Goal: Task Accomplishment & Management: Manage account settings

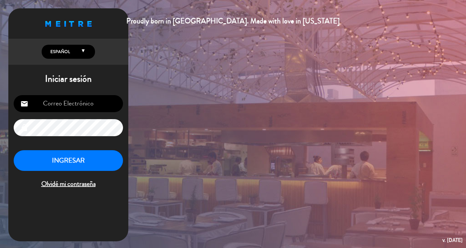
type input "[EMAIL_ADDRESS][DOMAIN_NAME]"
click at [80, 158] on button "INGRESAR" at bounding box center [68, 160] width 109 height 21
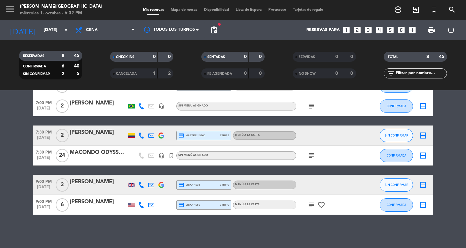
scroll to position [94, 0]
click at [85, 156] on div "MACONDO ODYSSEYS - Ref MCGR112817" at bounding box center [98, 152] width 57 height 9
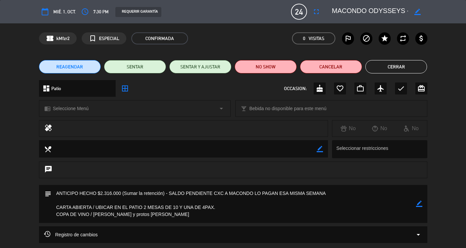
click at [405, 66] on button "Cerrar" at bounding box center [396, 66] width 62 height 13
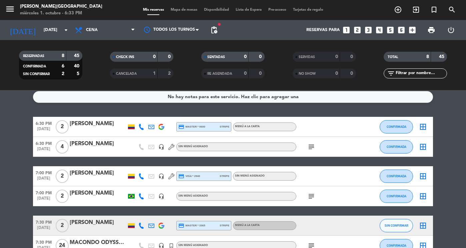
scroll to position [4, 0]
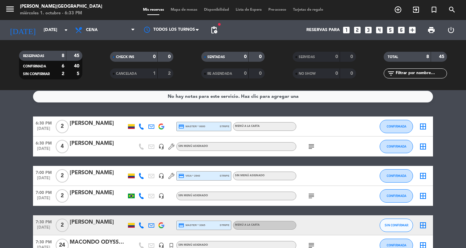
click at [100, 142] on div "[PERSON_NAME]" at bounding box center [98, 143] width 57 height 9
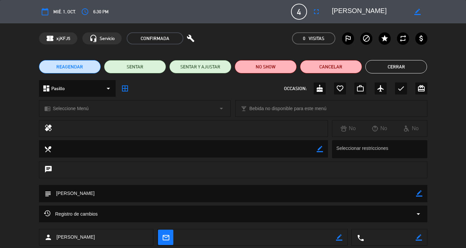
click at [411, 70] on button "Cerrar" at bounding box center [396, 66] width 62 height 13
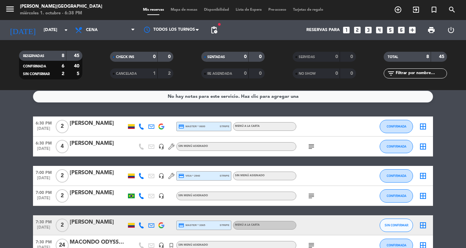
click at [311, 147] on icon "subject" at bounding box center [311, 146] width 8 height 8
click at [97, 148] on div at bounding box center [98, 150] width 57 height 5
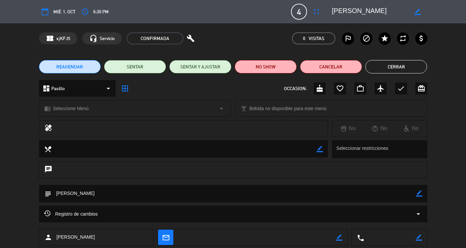
click at [401, 62] on button "Cerrar" at bounding box center [396, 66] width 62 height 13
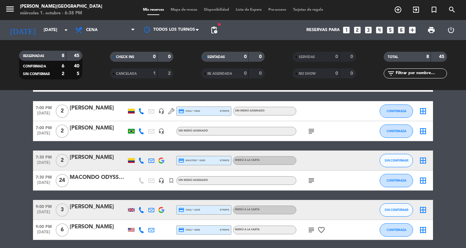
scroll to position [71, 0]
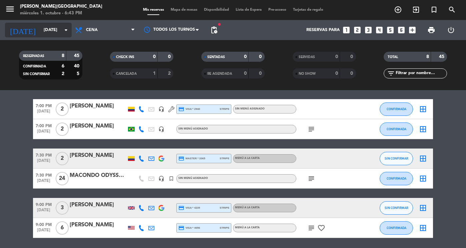
click at [49, 34] on input "[DATE]" at bounding box center [68, 30] width 57 height 12
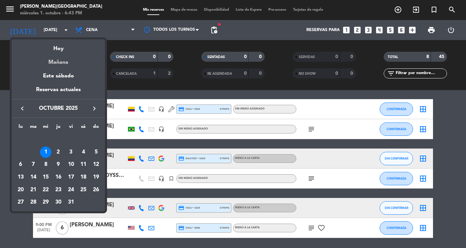
click at [61, 62] on div "Mañana" at bounding box center [58, 60] width 93 height 14
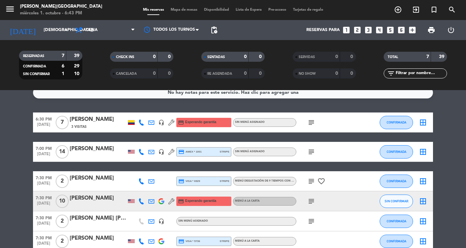
scroll to position [0, 0]
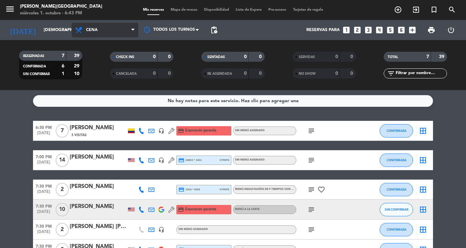
click at [97, 32] on span "Cena" at bounding box center [92, 30] width 12 height 5
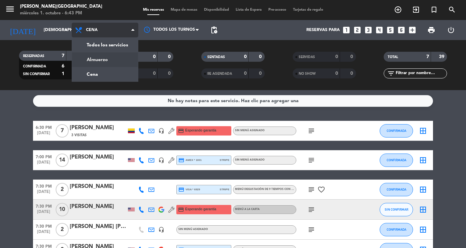
click at [100, 56] on div "menu [PERSON_NAME] [DATE] 1. octubre - 6:43 PM Mis reservas Mapa de mesas Dispo…" at bounding box center [233, 45] width 466 height 90
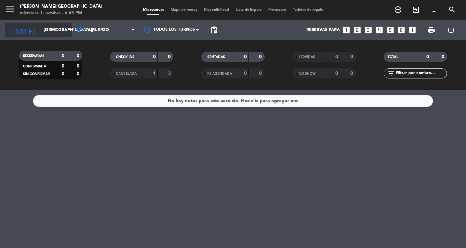
click at [59, 24] on div "[DATE] [DATE] arrow_drop_down" at bounding box center [38, 30] width 67 height 15
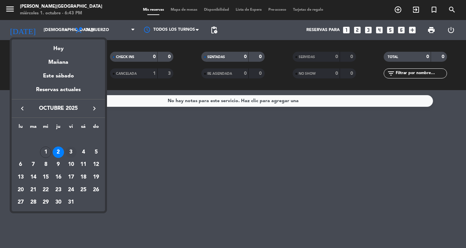
click at [71, 149] on div "3" at bounding box center [70, 151] width 11 height 11
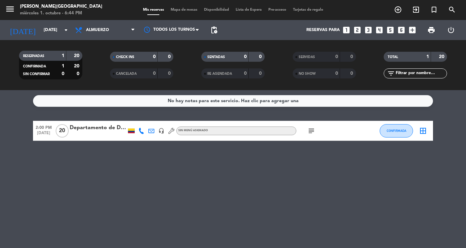
click at [102, 128] on div "Departamento de Derecho Penal y Criminologia" at bounding box center [98, 127] width 57 height 9
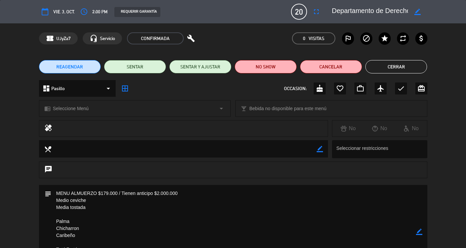
click at [406, 68] on button "Cerrar" at bounding box center [396, 66] width 62 height 13
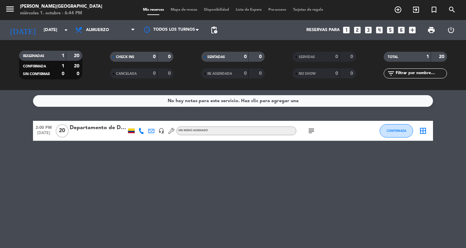
click at [92, 133] on div at bounding box center [98, 134] width 57 height 5
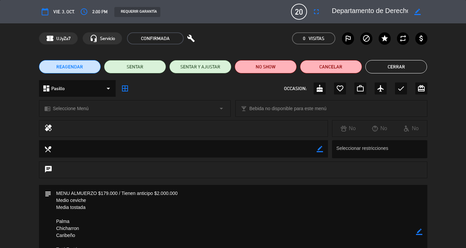
click at [374, 70] on button "Cerrar" at bounding box center [396, 66] width 62 height 13
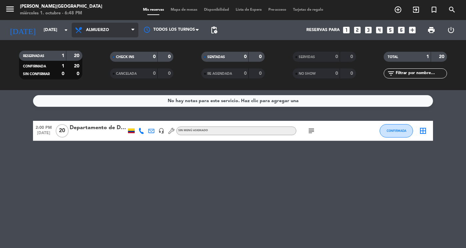
click at [100, 29] on span "Almuerzo" at bounding box center [97, 30] width 23 height 5
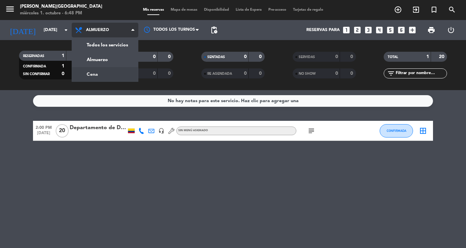
click at [101, 71] on div "menu [PERSON_NAME] [DATE] 1. octubre - 6:48 PM Mis reservas Mapa de mesas Dispo…" at bounding box center [233, 45] width 466 height 90
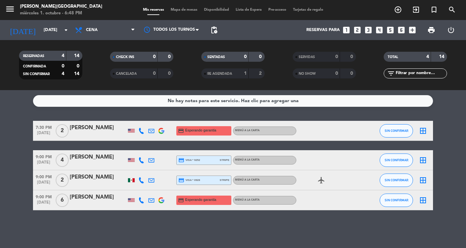
click at [101, 71] on filter-checkbox "CANCELADA 0 0" at bounding box center [141, 73] width 91 height 10
click at [51, 34] on input "[DATE]" at bounding box center [68, 30] width 57 height 12
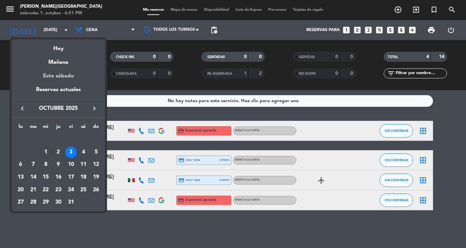
click at [63, 74] on div "Este sábado" at bounding box center [58, 76] width 93 height 19
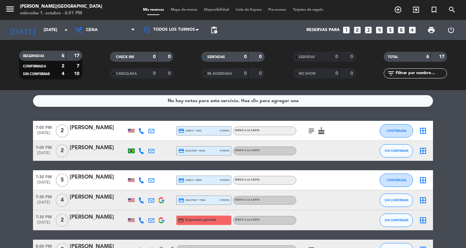
scroll to position [45, 0]
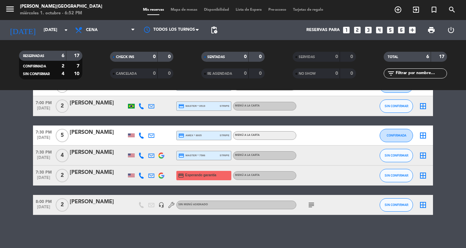
click at [77, 210] on div at bounding box center [98, 208] width 57 height 5
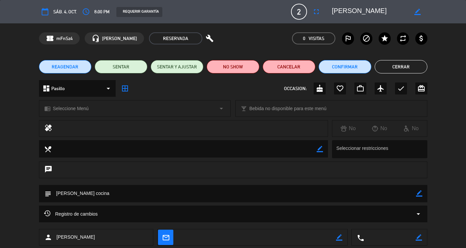
click at [406, 66] on button "Cerrar" at bounding box center [401, 66] width 53 height 13
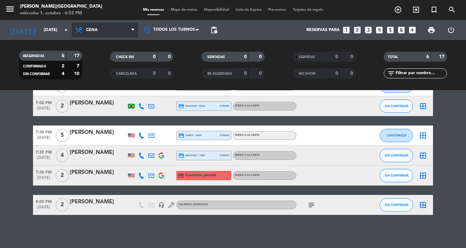
click at [100, 37] on span "Cena" at bounding box center [105, 30] width 67 height 15
click at [103, 56] on div "menu [PERSON_NAME] [DATE] 1. octubre - 6:52 PM Mis reservas Mapa de mesas Dispo…" at bounding box center [233, 45] width 466 height 90
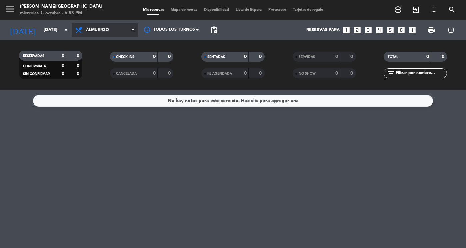
click at [95, 35] on span "Almuerzo" at bounding box center [105, 30] width 67 height 15
click at [98, 77] on div "menu [PERSON_NAME] [DATE] 1. octubre - 6:53 PM Mis reservas Mapa de mesas Dispo…" at bounding box center [233, 45] width 466 height 90
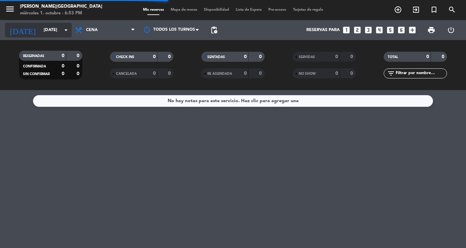
click at [53, 30] on input "[DATE]" at bounding box center [68, 30] width 57 height 12
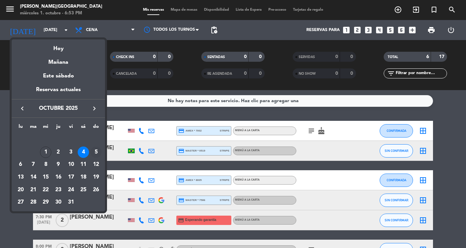
click at [94, 147] on div "5" at bounding box center [95, 151] width 11 height 11
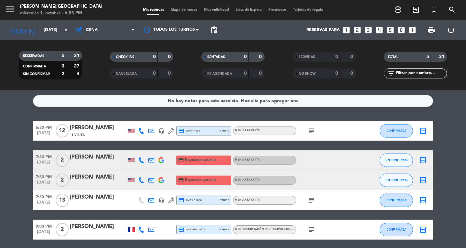
click at [309, 130] on icon "subject" at bounding box center [311, 131] width 8 height 8
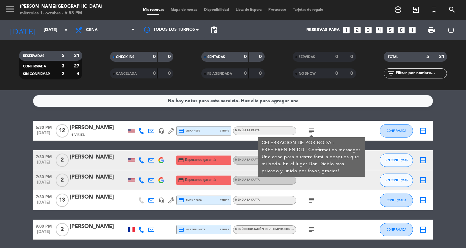
click at [309, 130] on icon "subject" at bounding box center [311, 131] width 8 height 8
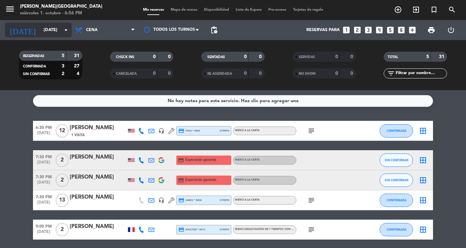
click at [50, 30] on input "[DATE]" at bounding box center [68, 30] width 57 height 12
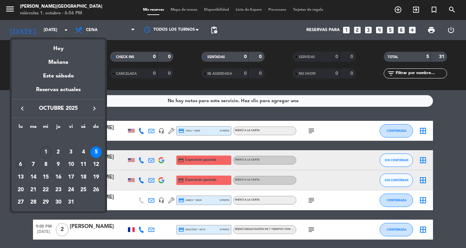
click at [18, 168] on div "6" at bounding box center [20, 164] width 11 height 11
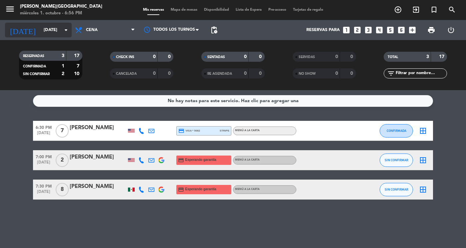
click at [36, 37] on div "[DATE] [DATE] arrow_drop_down" at bounding box center [38, 30] width 67 height 15
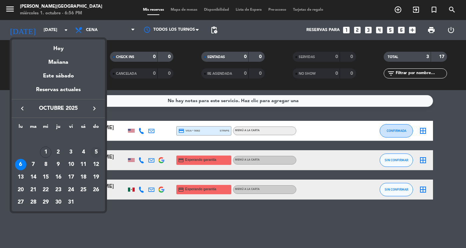
click at [97, 151] on div "5" at bounding box center [95, 151] width 11 height 11
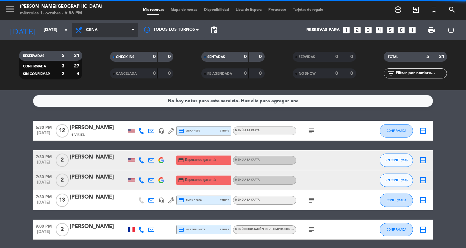
click at [97, 30] on span "Cena" at bounding box center [105, 30] width 67 height 15
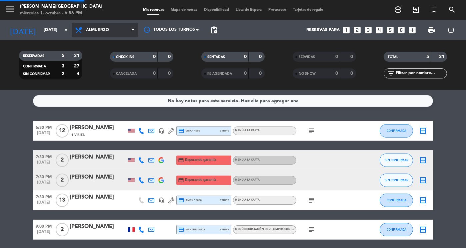
click at [98, 58] on div "menu [PERSON_NAME] [DATE] 1. octubre - 6:56 PM Mis reservas Mapa de mesas Dispo…" at bounding box center [233, 45] width 466 height 90
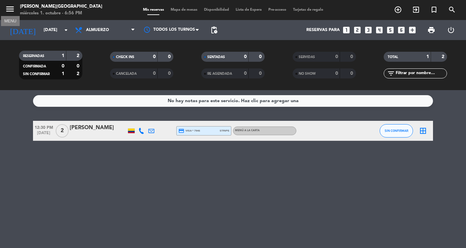
click at [10, 12] on icon "menu" at bounding box center [10, 9] width 10 height 10
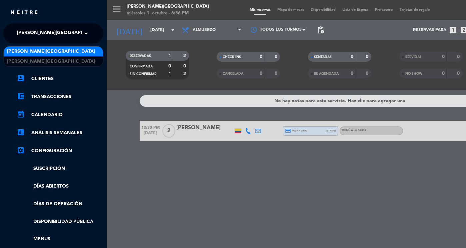
click at [27, 37] on span "[PERSON_NAME][GEOGRAPHIC_DATA]" at bounding box center [61, 33] width 88 height 14
click at [111, 50] on div "menu [PERSON_NAME] [DATE] 1. octubre - 6:56 PM Mis reservas Mapa de mesas Dispo…" at bounding box center [340, 124] width 466 height 248
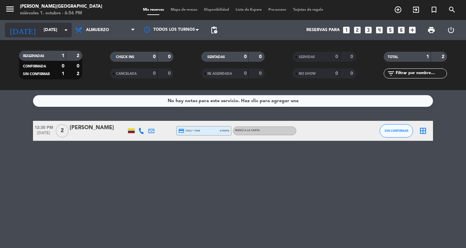
click at [63, 28] on icon "arrow_drop_down" at bounding box center [66, 30] width 8 height 8
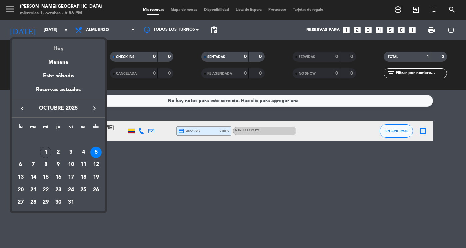
click at [68, 50] on div "Hoy" at bounding box center [58, 46] width 93 height 14
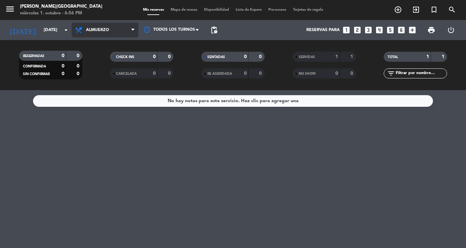
click at [107, 25] on span "Almuerzo" at bounding box center [105, 30] width 67 height 15
click at [93, 76] on div "menu [PERSON_NAME] [DATE] 1. octubre - 6:56 PM Mis reservas Mapa de mesas Dispo…" at bounding box center [233, 45] width 466 height 90
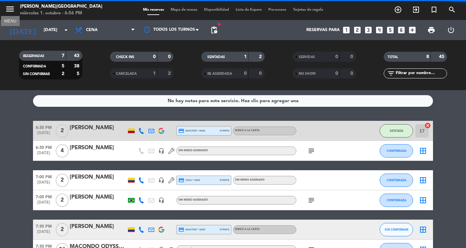
click at [10, 9] on icon "menu" at bounding box center [10, 9] width 10 height 10
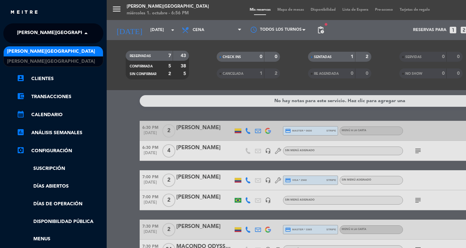
click at [43, 38] on span "[PERSON_NAME][GEOGRAPHIC_DATA]" at bounding box center [61, 33] width 88 height 14
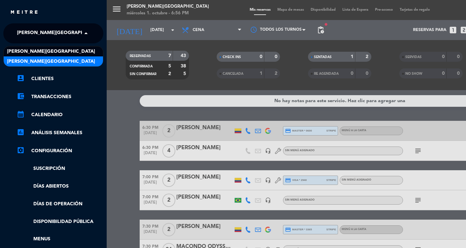
click at [54, 63] on span "[PERSON_NAME][GEOGRAPHIC_DATA]" at bounding box center [51, 62] width 88 height 8
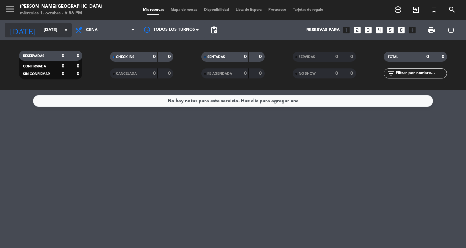
click at [45, 31] on input "[DATE]" at bounding box center [68, 30] width 57 height 12
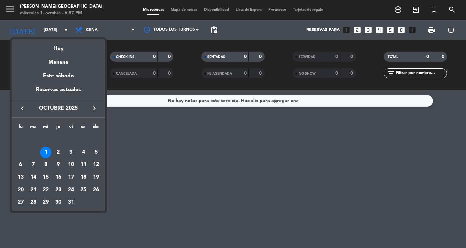
click at [154, 115] on div at bounding box center [233, 124] width 466 height 248
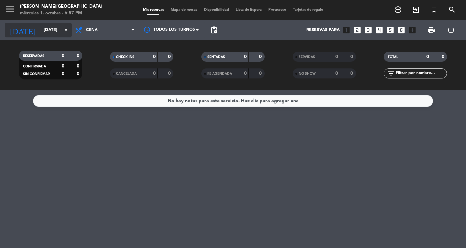
click at [40, 30] on input "[DATE]" at bounding box center [68, 30] width 57 height 12
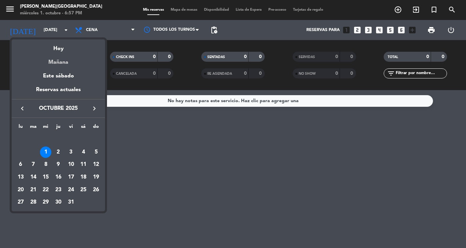
click at [56, 63] on div "Mañana" at bounding box center [58, 60] width 93 height 14
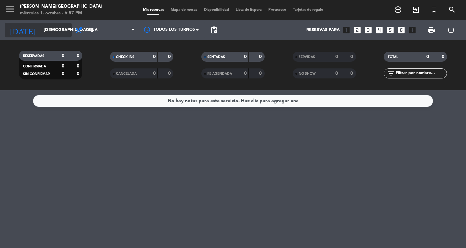
click at [52, 30] on input "[DEMOGRAPHIC_DATA][DATE]" at bounding box center [68, 30] width 57 height 12
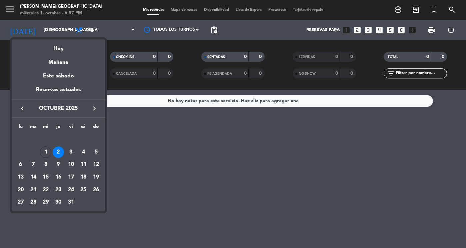
click at [88, 26] on div at bounding box center [233, 124] width 466 height 248
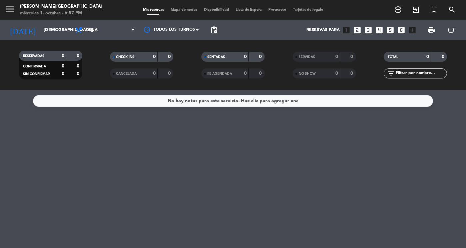
click at [88, 26] on span "Cena" at bounding box center [105, 30] width 67 height 15
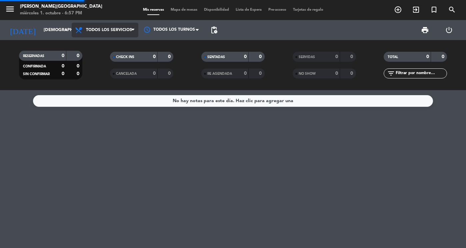
click at [97, 45] on div "menu DON DIABLO [GEOGRAPHIC_DATA] [DATE] 1. octubre - 6:57 PM Mis reservas Mapa…" at bounding box center [233, 45] width 466 height 90
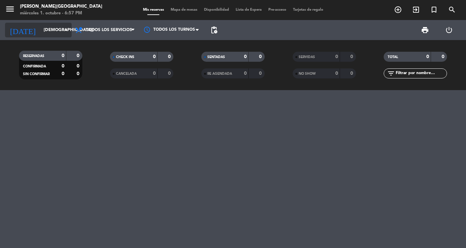
click at [54, 24] on input "[DEMOGRAPHIC_DATA][DATE]" at bounding box center [68, 30] width 57 height 12
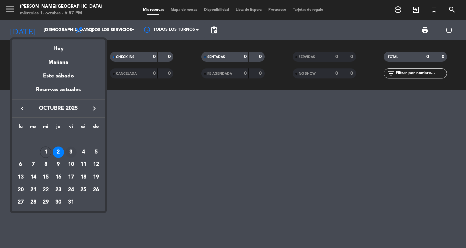
click at [69, 150] on div "3" at bounding box center [70, 151] width 11 height 11
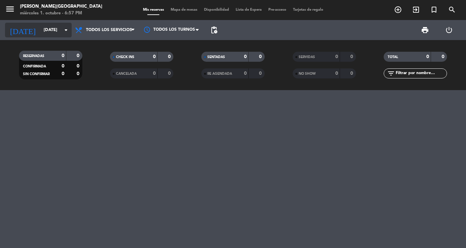
click at [58, 32] on input "[DATE]" at bounding box center [68, 30] width 57 height 12
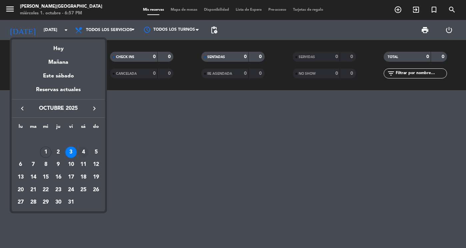
click at [84, 152] on div "4" at bounding box center [83, 151] width 11 height 11
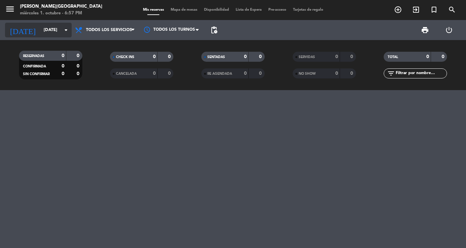
click at [53, 26] on input "[DATE]" at bounding box center [68, 30] width 57 height 12
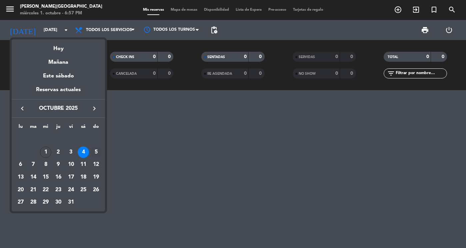
click at [95, 154] on div "5" at bounding box center [95, 151] width 11 height 11
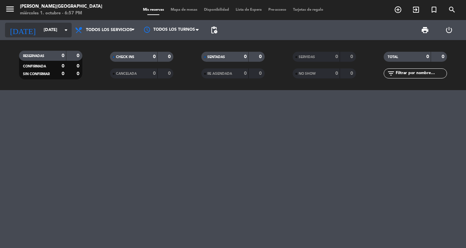
click at [41, 33] on input "[DATE]" at bounding box center [68, 30] width 57 height 12
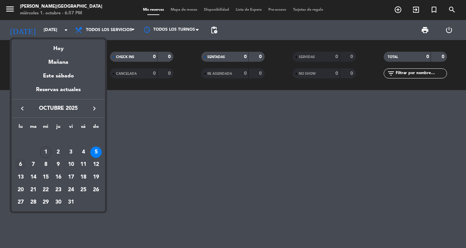
click at [22, 163] on div "6" at bounding box center [20, 164] width 11 height 11
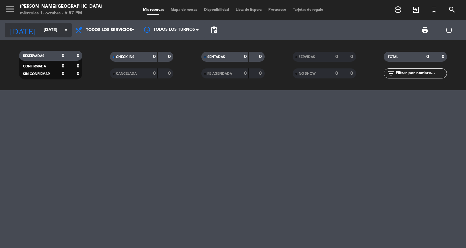
click at [40, 27] on input "[DATE]" at bounding box center [68, 30] width 57 height 12
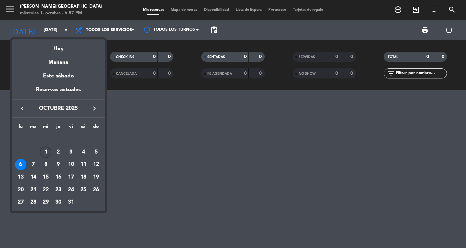
click at [48, 152] on div "1" at bounding box center [45, 151] width 11 height 11
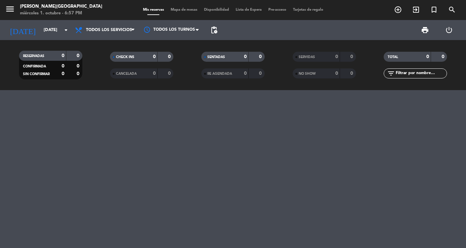
type input "[DATE]"
click at [11, 10] on icon "menu" at bounding box center [10, 9] width 10 height 10
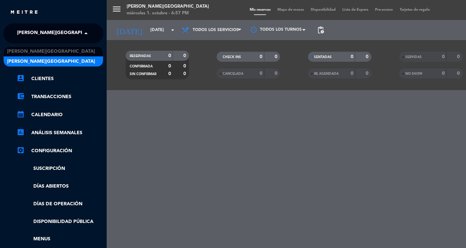
click at [50, 40] on span "[PERSON_NAME][GEOGRAPHIC_DATA]" at bounding box center [61, 33] width 88 height 14
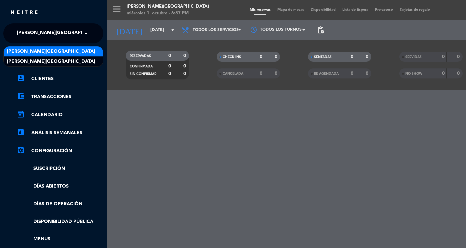
click at [50, 51] on span "[PERSON_NAME][GEOGRAPHIC_DATA]" at bounding box center [51, 52] width 88 height 8
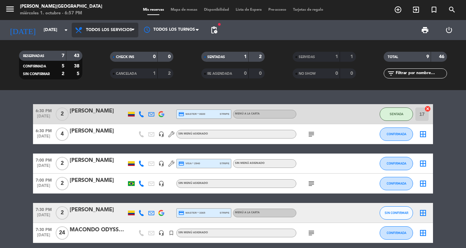
click at [96, 32] on span "Todos los servicios" at bounding box center [109, 30] width 46 height 5
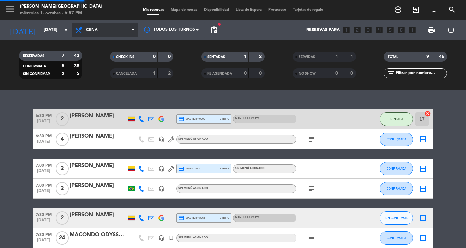
click at [101, 72] on div "menu [PERSON_NAME] [DATE] 1. octubre - 6:57 PM Mis reservas Mapa de mesas Dispo…" at bounding box center [233, 45] width 466 height 90
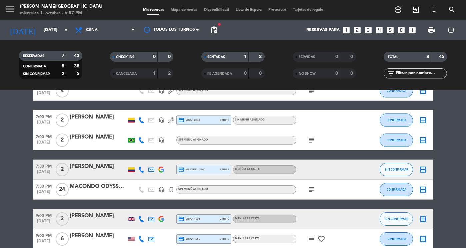
scroll to position [60, 0]
click at [311, 237] on icon "subject" at bounding box center [311, 239] width 8 height 8
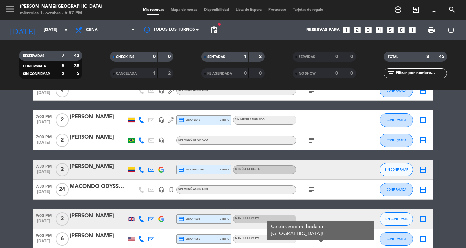
click at [311, 237] on icon "subject" at bounding box center [311, 239] width 8 height 8
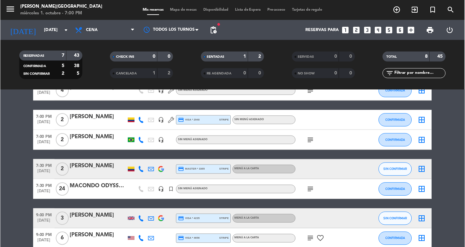
scroll to position [0, 0]
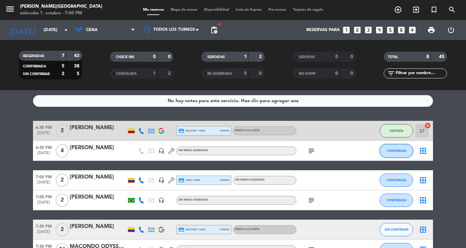
click at [391, 151] on span "CONFIRMADA" at bounding box center [397, 151] width 20 height 4
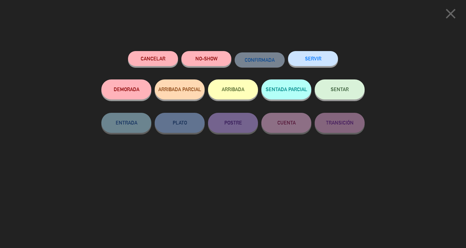
click at [194, 56] on button "NO-SHOW" at bounding box center [206, 58] width 50 height 15
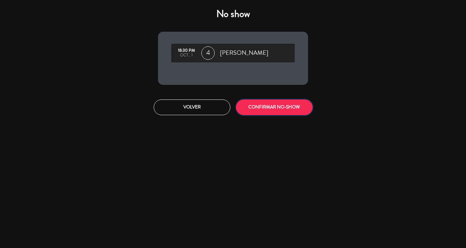
click at [263, 105] on button "CONFIRMAR NO-SHOW" at bounding box center [274, 107] width 77 height 16
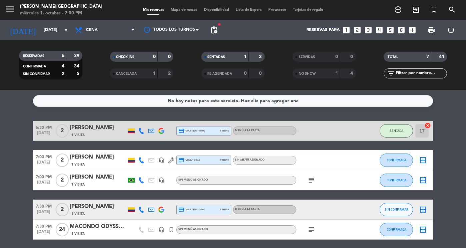
click at [307, 178] on span "subject" at bounding box center [311, 180] width 10 height 8
click at [311, 179] on icon "subject" at bounding box center [311, 180] width 8 height 8
click at [310, 230] on icon "subject" at bounding box center [311, 229] width 8 height 8
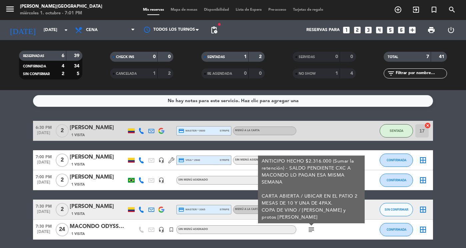
click at [466, 190] on bookings-row "6:30 PM [DATE] 2 [PERSON_NAME] 1 Visita credit_card master * 0600 stripe Menú a…" at bounding box center [233, 205] width 466 height 168
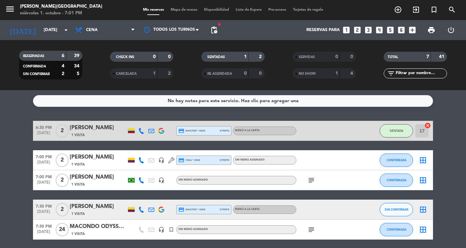
click at [309, 181] on icon "subject" at bounding box center [311, 180] width 8 height 8
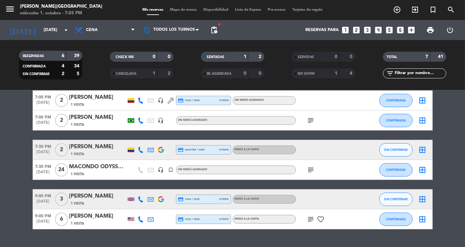
scroll to position [60, 0]
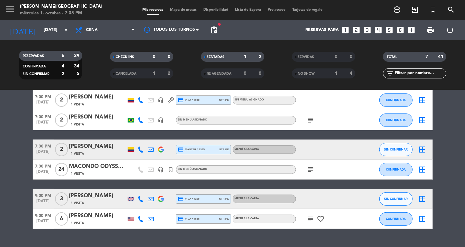
click at [84, 97] on div "[PERSON_NAME]" at bounding box center [97, 97] width 57 height 9
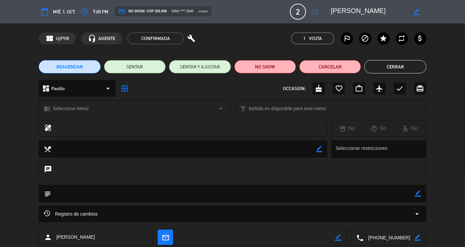
click at [415, 68] on button "Cerrar" at bounding box center [395, 66] width 62 height 13
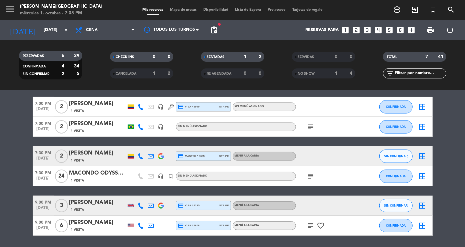
scroll to position [55, 0]
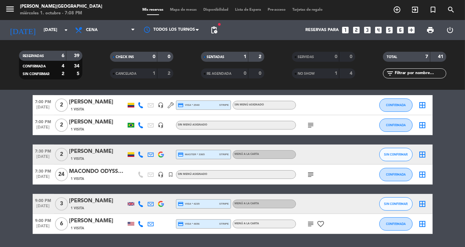
click at [78, 176] on span "1 Visita" at bounding box center [77, 178] width 13 height 5
